Goal: Information Seeking & Learning: Learn about a topic

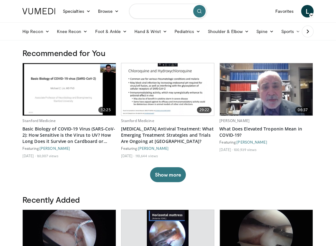
click at [152, 10] on input "Search topics, interventions" at bounding box center [168, 11] width 78 height 15
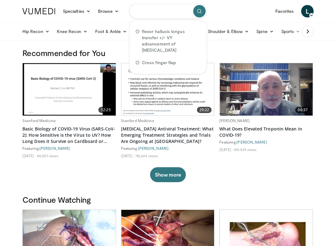
paste input "**********"
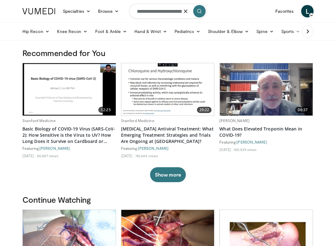
type input "**********"
click at [202, 11] on button "submit" at bounding box center [199, 11] width 12 height 12
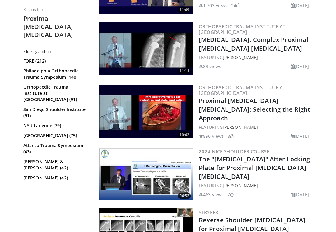
scroll to position [360, 0]
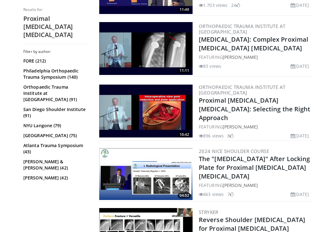
click at [273, 100] on link "Proximal [MEDICAL_DATA] [MEDICAL_DATA]: Selecting the Right Approach" at bounding box center [255, 109] width 112 height 26
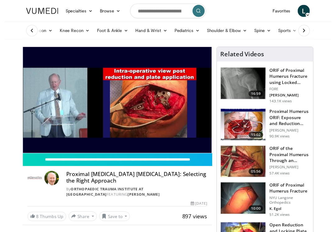
scroll to position [2, 0]
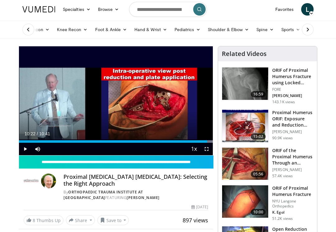
click at [249, 172] on img at bounding box center [245, 164] width 46 height 32
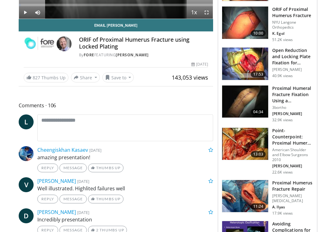
scroll to position [139, 0]
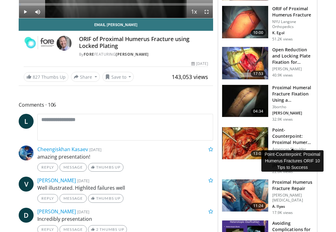
click at [288, 143] on h3 "Point-Counterpoint: Proximal Humerus Fractures ORIF 10 Tips to Succe…" at bounding box center [293, 136] width 41 height 19
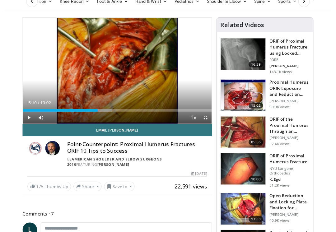
scroll to position [36, 0]
